Goal: Information Seeking & Learning: Learn about a topic

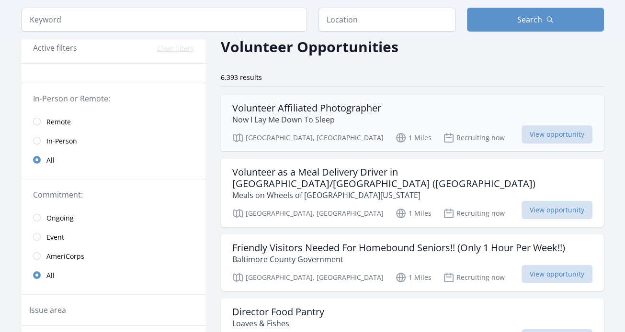
scroll to position [144, 0]
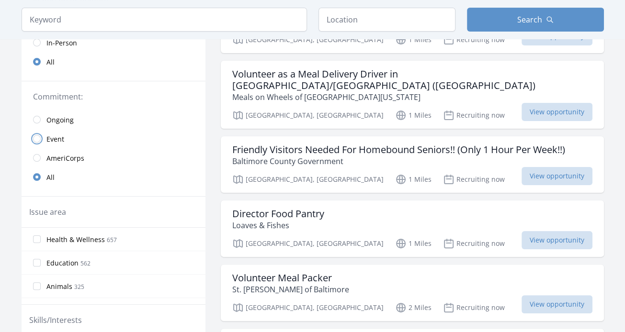
click at [38, 139] on input "radio" at bounding box center [37, 139] width 8 height 8
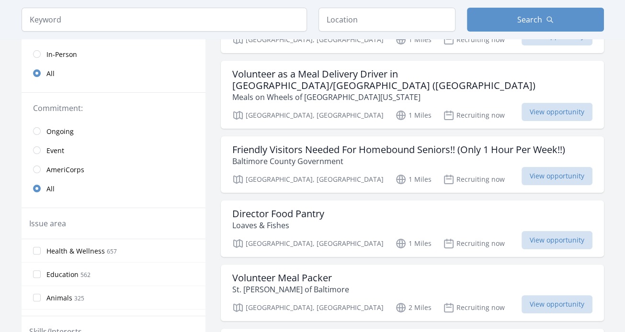
scroll to position [155, 0]
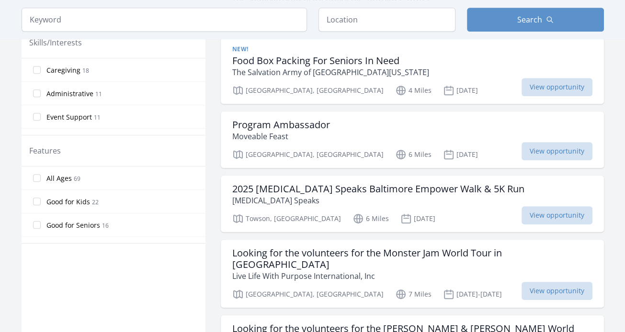
scroll to position [443, 0]
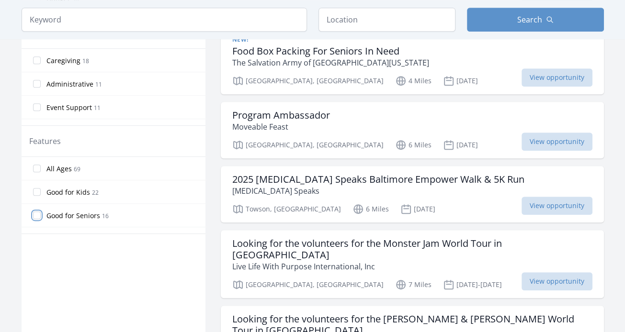
click at [37, 214] on input "Good for Seniors 16" at bounding box center [37, 216] width 8 height 8
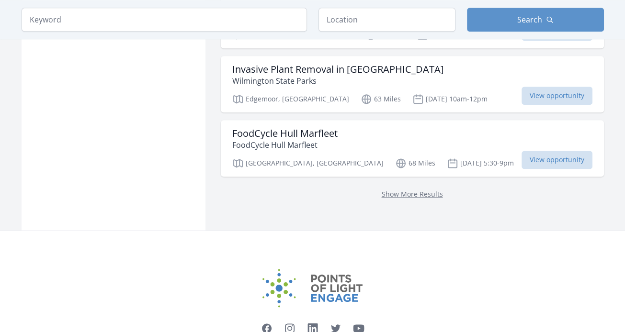
scroll to position [1042, 0]
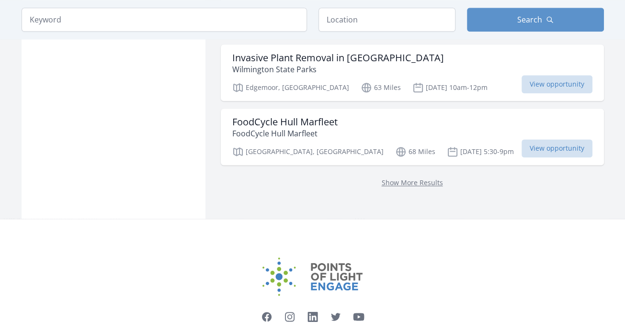
click at [380, 177] on p "Show More Results" at bounding box center [412, 182] width 360 height 11
click at [382, 178] on link "Show More Results" at bounding box center [412, 182] width 61 height 9
click at [139, 25] on input "search" at bounding box center [165, 20] width 286 height 24
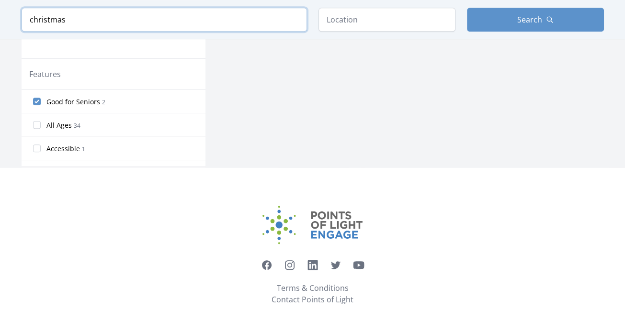
scroll to position [469, 0]
click button "submit" at bounding box center [0, 0] width 0 height 0
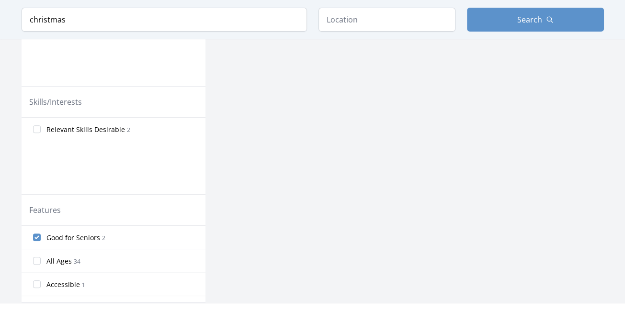
scroll to position [383, 0]
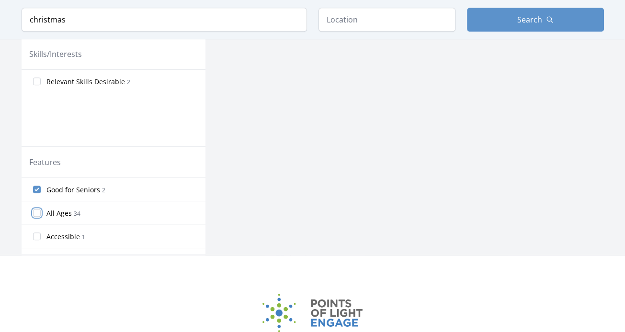
click at [38, 212] on input "All Ages 34" at bounding box center [37, 213] width 8 height 8
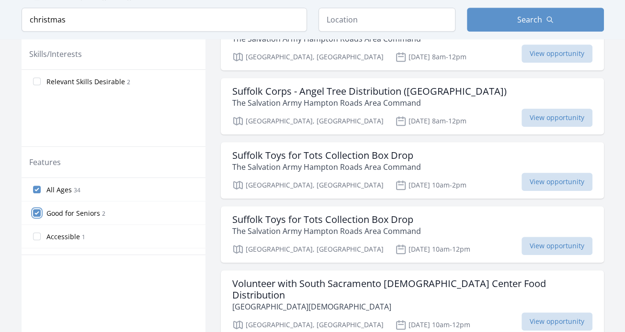
click at [37, 212] on input "Good for Seniors 2" at bounding box center [37, 213] width 8 height 8
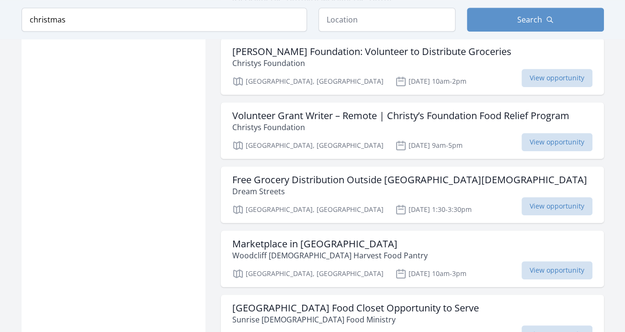
scroll to position [766, 0]
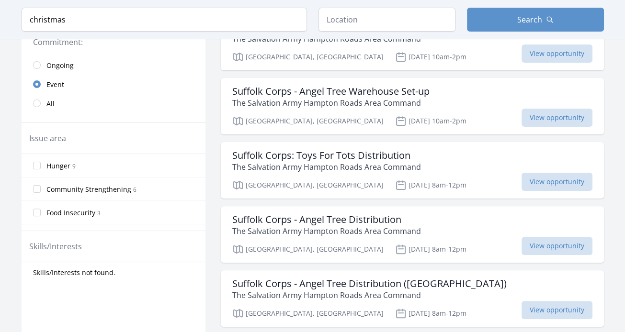
scroll to position [144, 0]
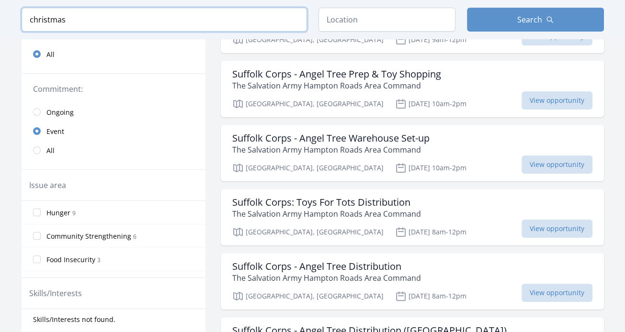
drag, startPoint x: 69, startPoint y: 19, endPoint x: 6, endPoint y: 17, distance: 63.3
click at [6, 17] on div "Keyword christmas Location Search" at bounding box center [312, 19] width 613 height 39
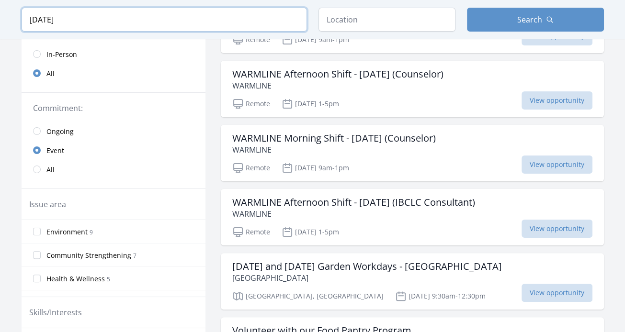
type input "december 25"
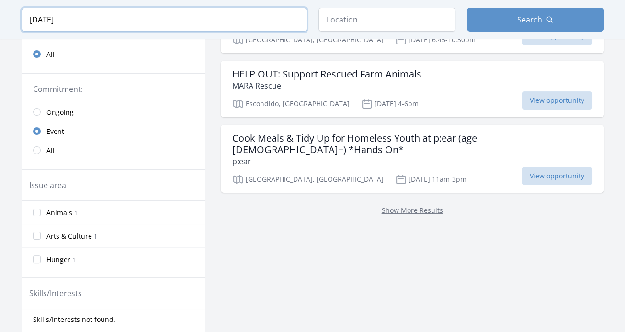
drag, startPoint x: 102, startPoint y: 21, endPoint x: 19, endPoint y: 17, distance: 82.5
click at [19, 17] on div "Keyword december 25 Location Search" at bounding box center [312, 19] width 613 height 39
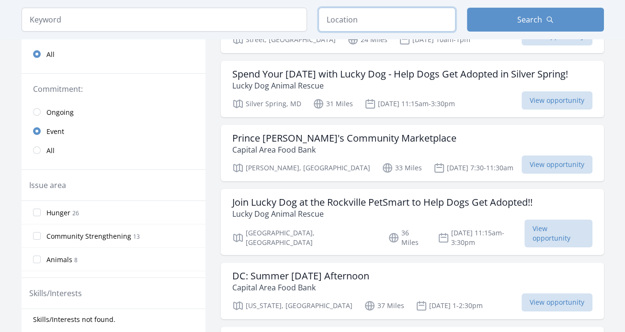
click at [345, 20] on input "text" at bounding box center [387, 20] width 137 height 24
click at [348, 22] on input "text" at bounding box center [387, 20] width 137 height 24
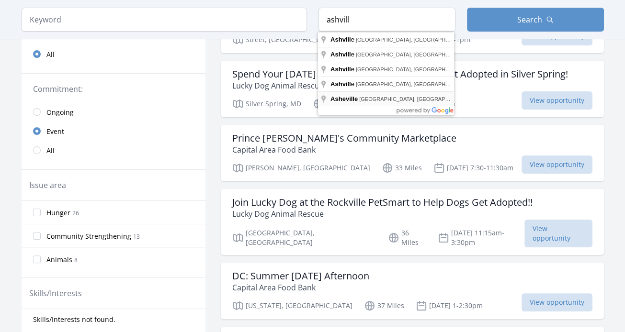
type input "Asheville, NC, USA"
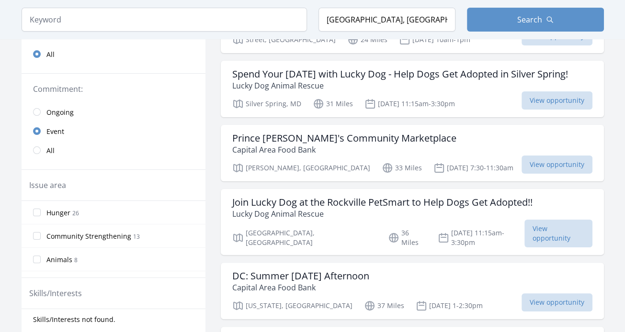
scroll to position [181, 0]
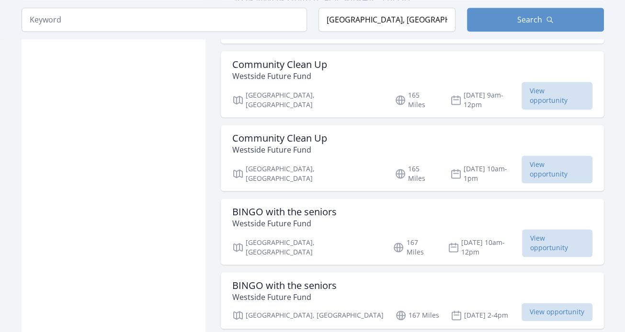
scroll to position [1139, 0]
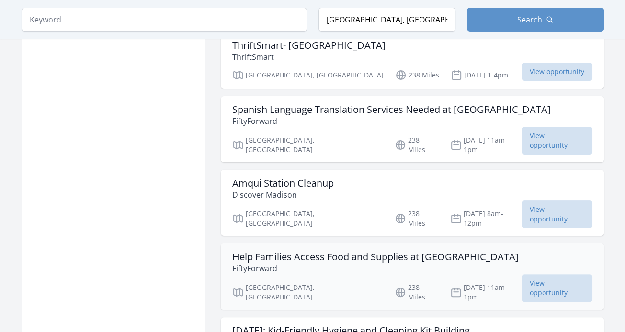
scroll to position [3249, 0]
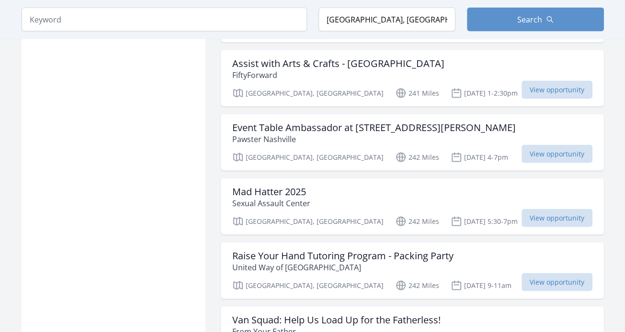
scroll to position [4782, 0]
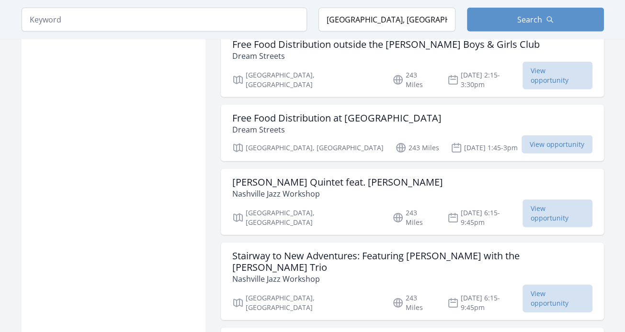
scroll to position [5932, 0]
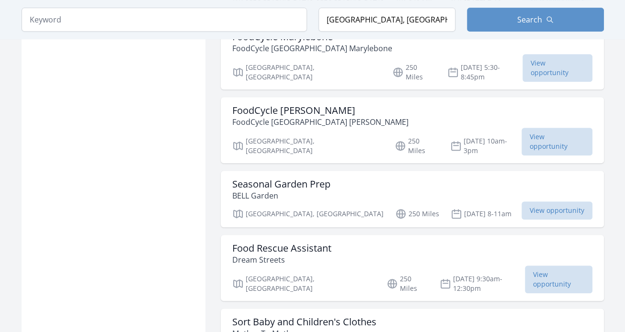
scroll to position [6738, 0]
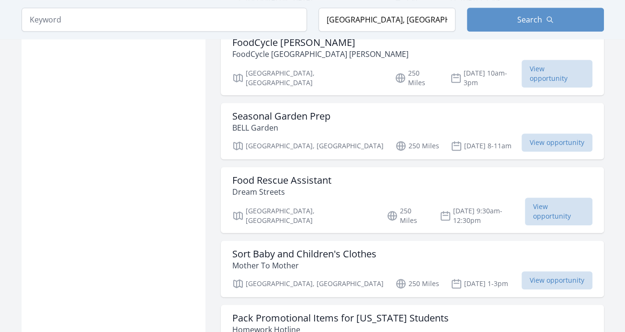
scroll to position [6738, 0]
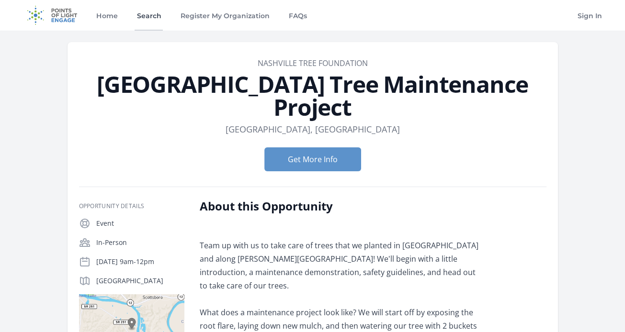
click at [149, 16] on link "Search" at bounding box center [149, 15] width 28 height 31
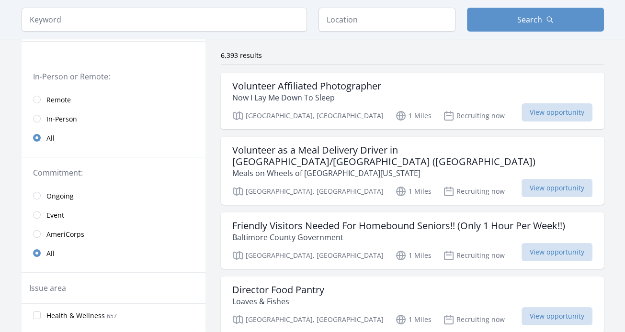
scroll to position [96, 0]
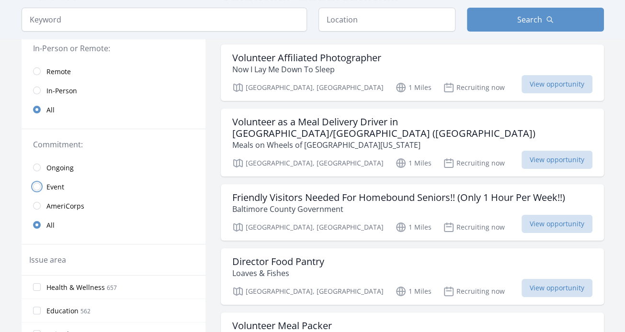
click at [38, 184] on input "radio" at bounding box center [37, 187] width 8 height 8
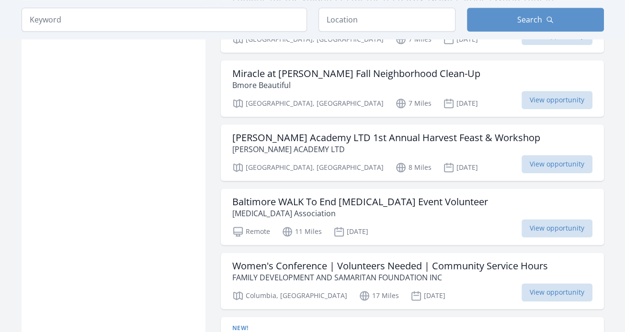
scroll to position [1006, 0]
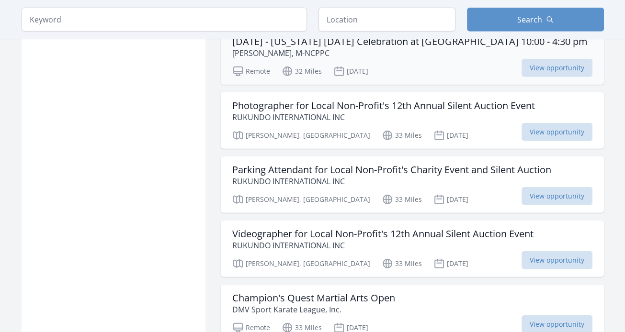
scroll to position [2395, 0]
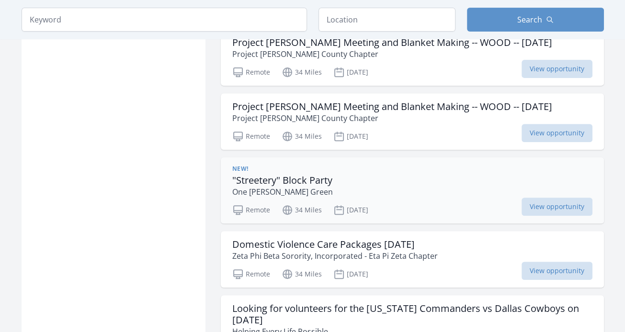
scroll to position [3497, 0]
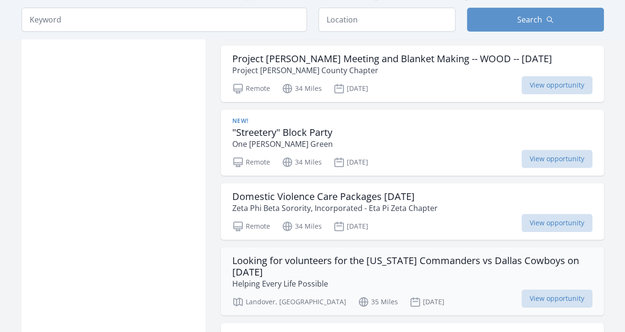
click at [495, 255] on h3 "Looking for volunteers for the [US_STATE] Commanders vs Dallas Cowboys on [DATE]" at bounding box center [412, 266] width 360 height 23
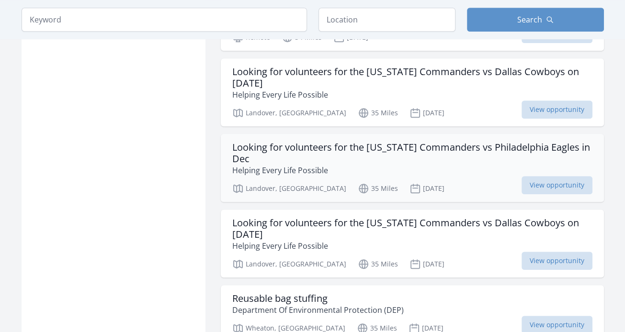
scroll to position [3689, 0]
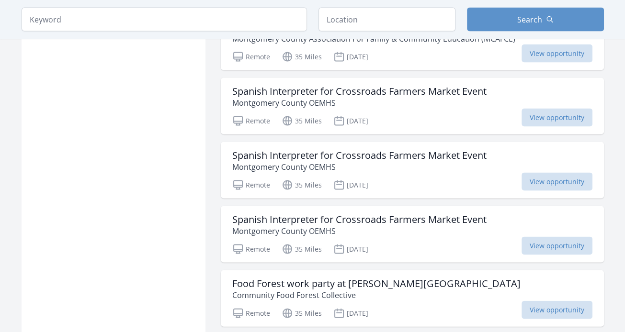
scroll to position [4838, 0]
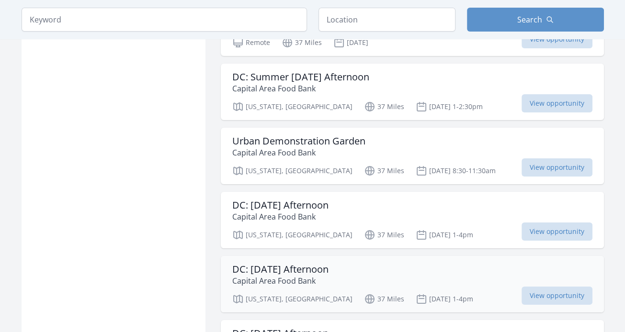
scroll to position [6132, 0]
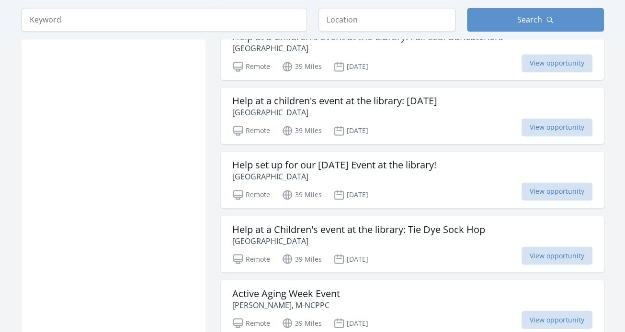
scroll to position [7665, 0]
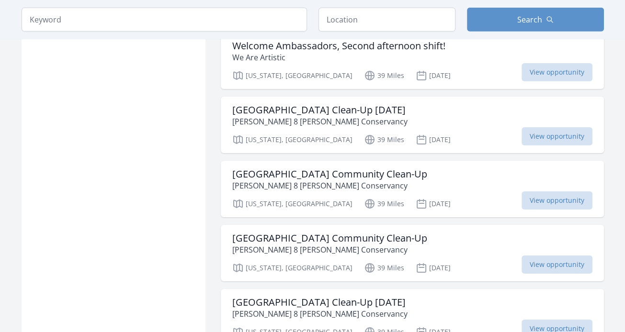
scroll to position [8958, 0]
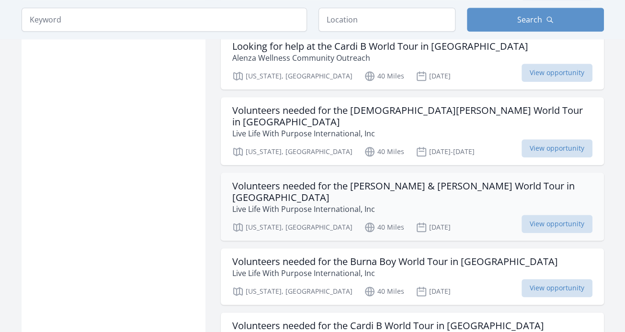
scroll to position [10300, 0]
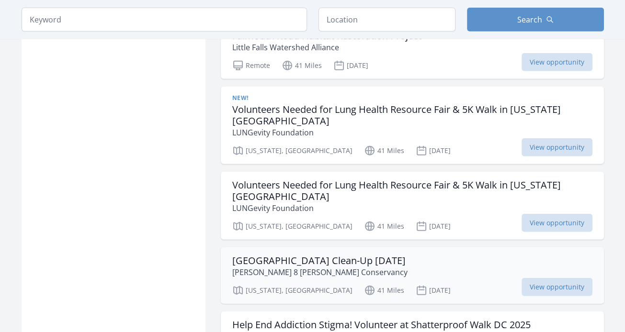
scroll to position [11785, 0]
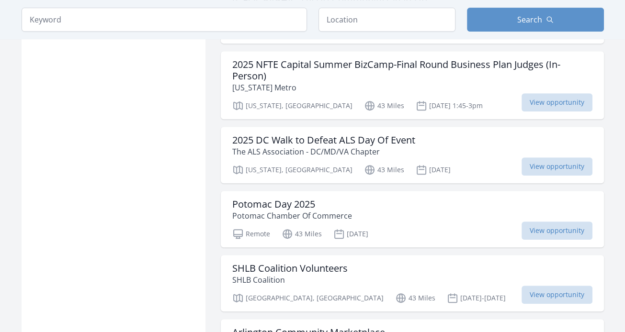
scroll to position [12886, 0]
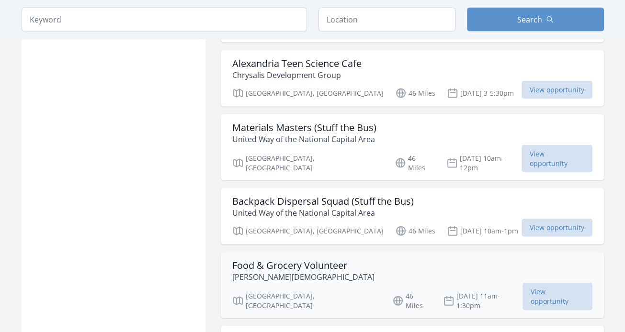
scroll to position [14276, 0]
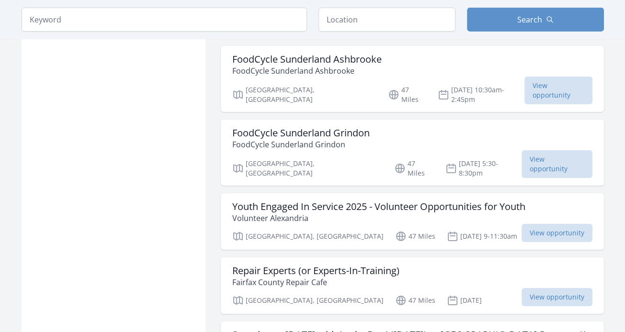
scroll to position [15234, 0]
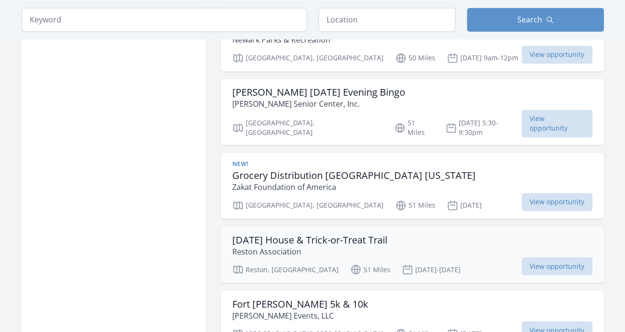
scroll to position [16958, 0]
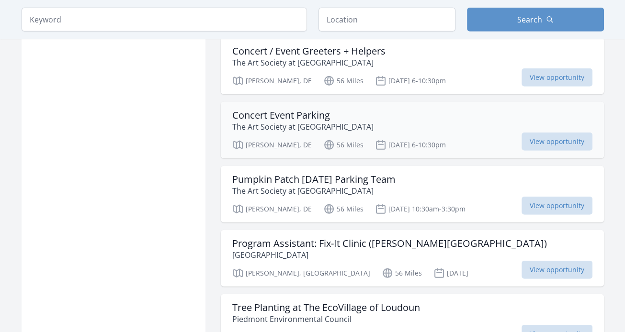
scroll to position [18156, 0]
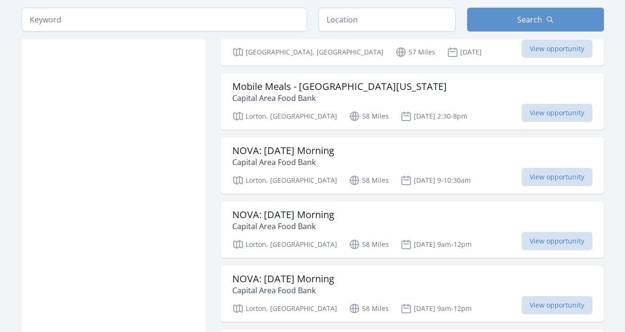
scroll to position [18491, 0]
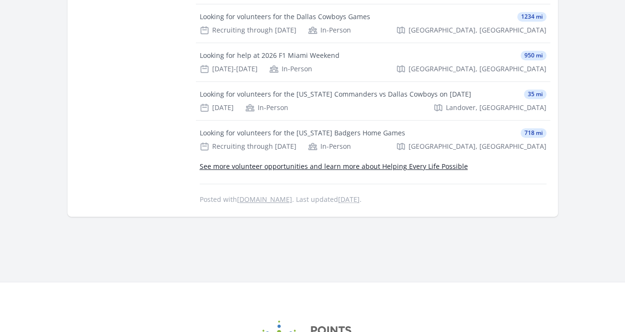
scroll to position [144, 0]
